Goal: Information Seeking & Learning: Learn about a topic

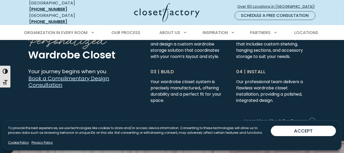
scroll to position [1146, 0]
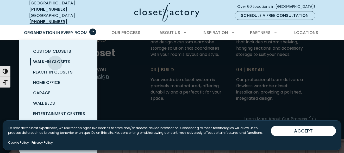
click at [55, 59] on span "Walk-In Closets" at bounding box center [51, 62] width 37 height 6
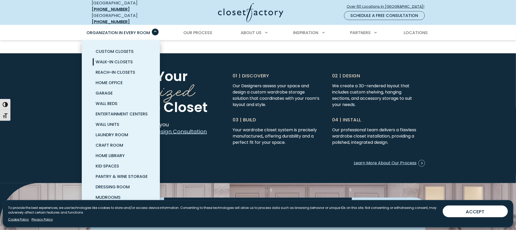
scroll to position [1151, 0]
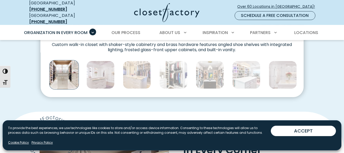
scroll to position [313, 0]
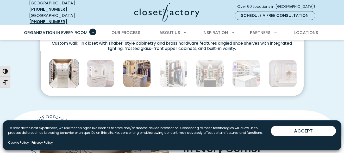
click at [128, 67] on img "Thumbnail Gallery" at bounding box center [137, 74] width 28 height 28
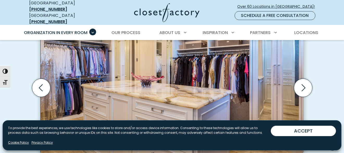
scroll to position [156, 0]
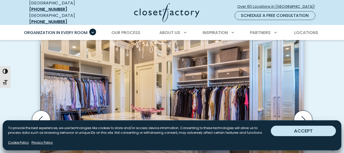
click at [292, 132] on button "ACCEPT" at bounding box center [303, 131] width 65 height 10
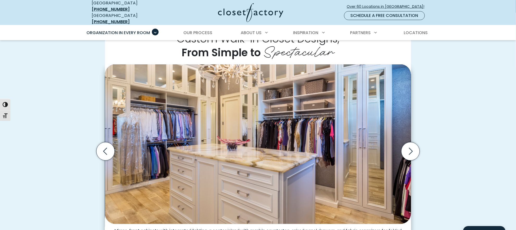
scroll to position [143, 0]
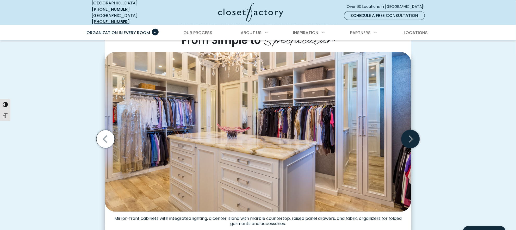
click at [344, 136] on icon "Next slide" at bounding box center [410, 139] width 18 height 18
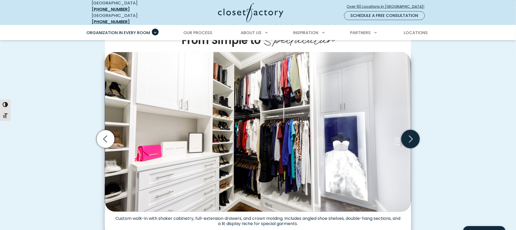
click at [344, 136] on icon "Next slide" at bounding box center [410, 139] width 18 height 18
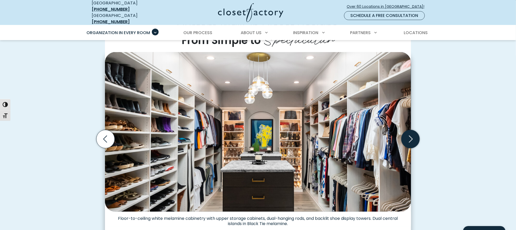
click at [344, 136] on icon "Next slide" at bounding box center [410, 139] width 18 height 18
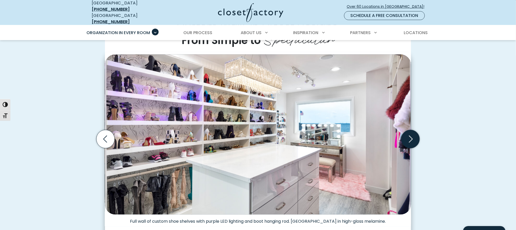
click at [344, 136] on icon "Next slide" at bounding box center [410, 139] width 18 height 18
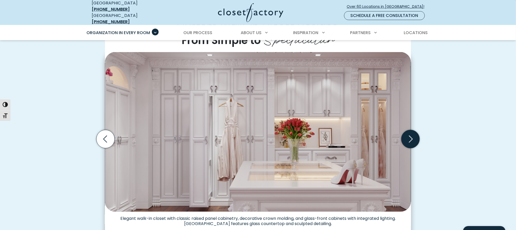
click at [344, 136] on icon "Next slide" at bounding box center [410, 139] width 18 height 18
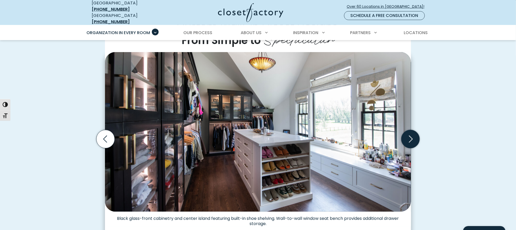
click at [344, 135] on icon "Next slide" at bounding box center [410, 139] width 18 height 18
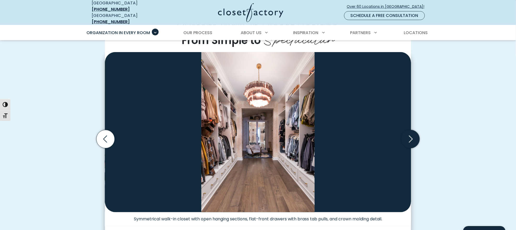
click at [344, 135] on icon "Next slide" at bounding box center [410, 139] width 18 height 18
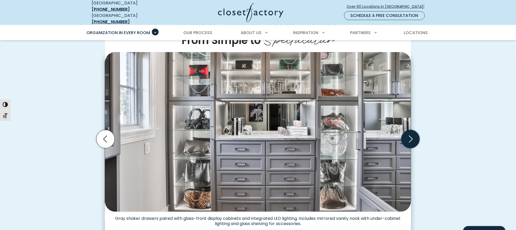
click at [344, 135] on icon "Next slide" at bounding box center [410, 139] width 18 height 18
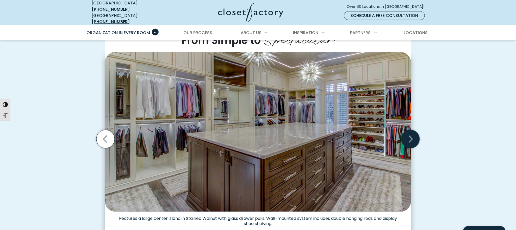
click at [344, 135] on icon "Next slide" at bounding box center [410, 139] width 18 height 18
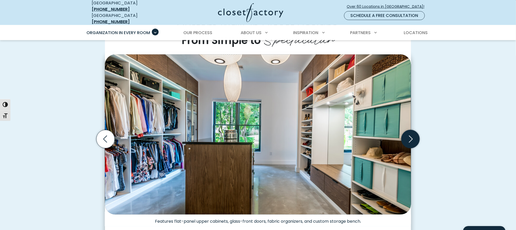
click at [344, 135] on icon "Next slide" at bounding box center [410, 139] width 18 height 18
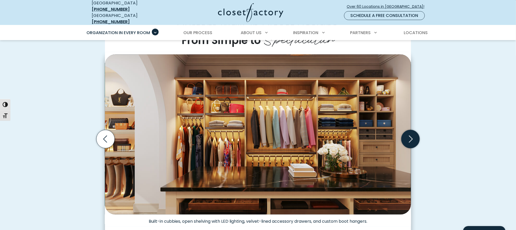
click at [344, 135] on icon "Next slide" at bounding box center [410, 139] width 18 height 18
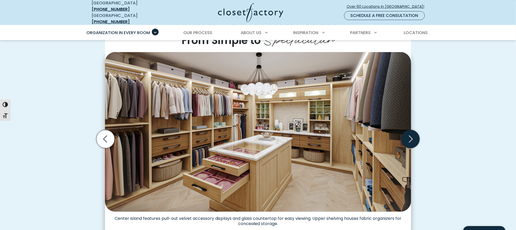
click at [344, 135] on icon "Next slide" at bounding box center [410, 139] width 18 height 18
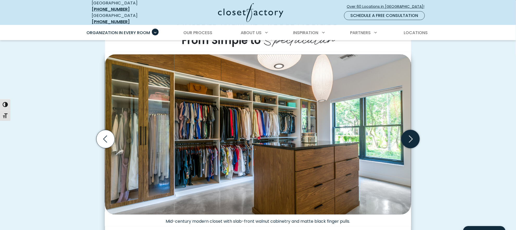
click at [344, 135] on icon "Next slide" at bounding box center [410, 139] width 18 height 18
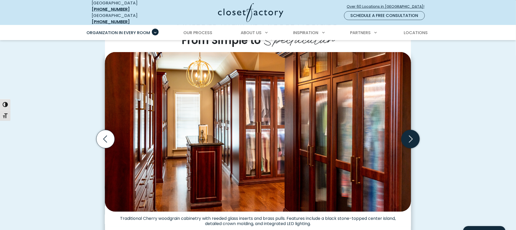
click at [344, 135] on icon "Next slide" at bounding box center [410, 139] width 18 height 18
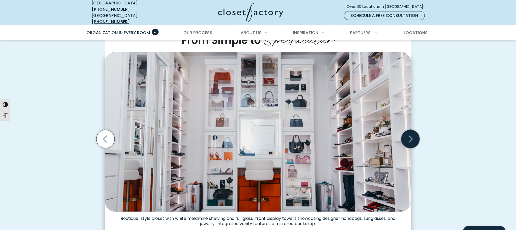
click at [344, 135] on icon "Next slide" at bounding box center [410, 139] width 18 height 18
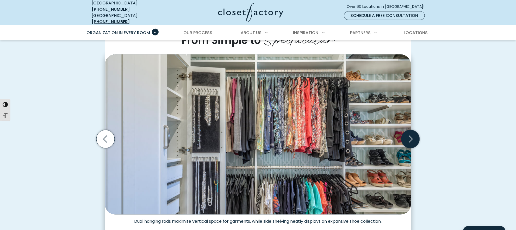
click at [344, 135] on icon "Next slide" at bounding box center [410, 139] width 18 height 18
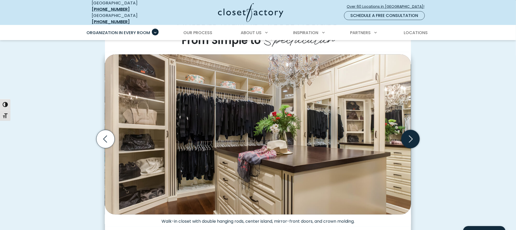
click at [344, 135] on icon "Next slide" at bounding box center [410, 139] width 18 height 18
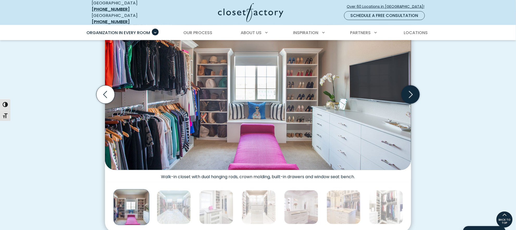
scroll to position [182, 0]
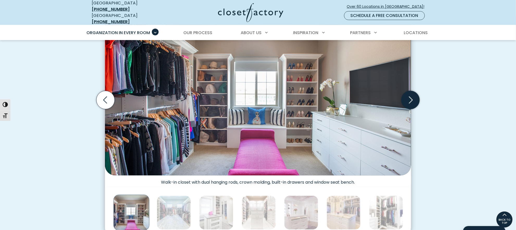
click at [344, 103] on icon "Next slide" at bounding box center [410, 100] width 18 height 18
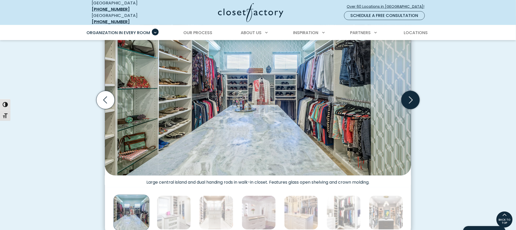
click at [344, 99] on icon "Next slide" at bounding box center [410, 100] width 18 height 18
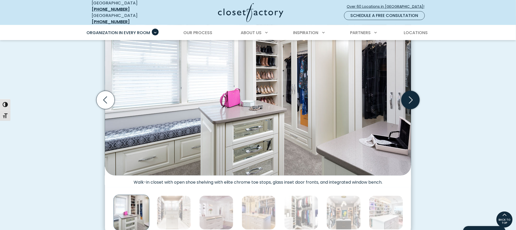
click at [344, 98] on icon "Next slide" at bounding box center [410, 100] width 18 height 18
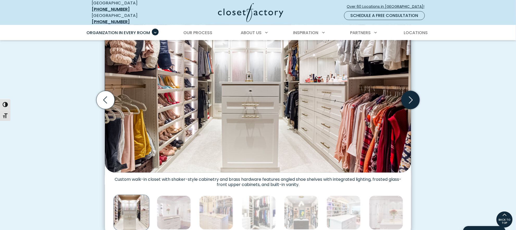
click at [344, 98] on icon "Next slide" at bounding box center [410, 100] width 18 height 18
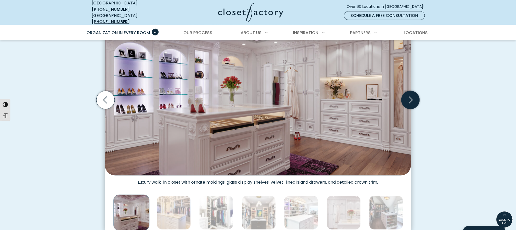
click at [344, 97] on icon "Next slide" at bounding box center [410, 100] width 18 height 18
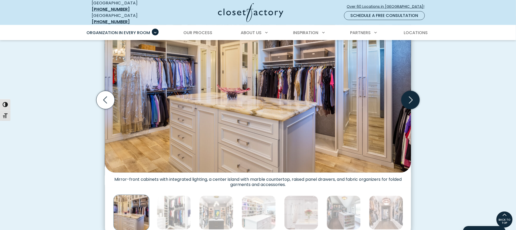
click at [344, 97] on icon "Next slide" at bounding box center [411, 100] width 4 height 7
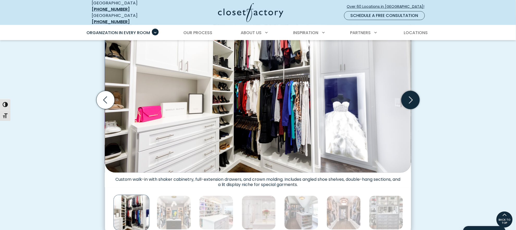
click at [344, 95] on icon "Next slide" at bounding box center [410, 100] width 18 height 18
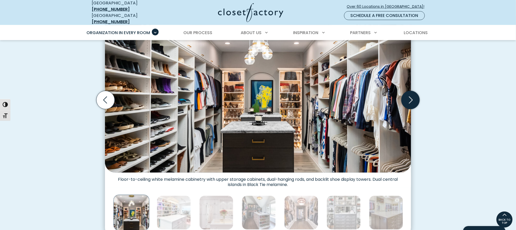
click at [344, 91] on icon "Next slide" at bounding box center [410, 100] width 18 height 18
